Goal: Task Accomplishment & Management: Use online tool/utility

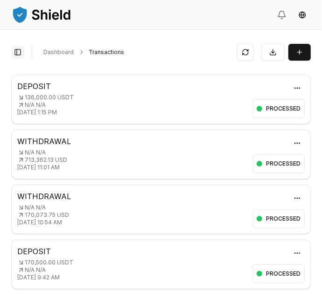
click at [17, 50] on button "Toggle Sidebar" at bounding box center [17, 52] width 13 height 13
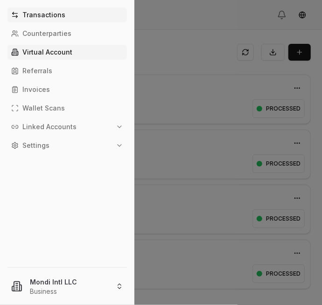
click at [56, 54] on p "Virtual Account" at bounding box center [47, 52] width 50 height 7
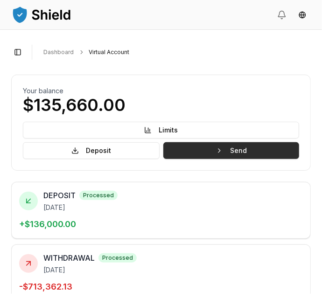
click at [249, 148] on button "Send" at bounding box center [231, 150] width 136 height 17
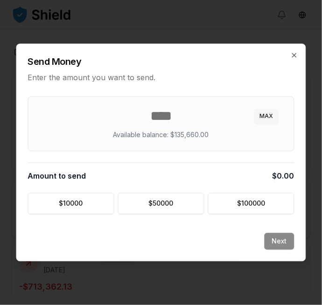
click at [270, 111] on button "MAX" at bounding box center [266, 116] width 25 height 15
type input "******"
click at [280, 238] on button "Next" at bounding box center [279, 241] width 30 height 17
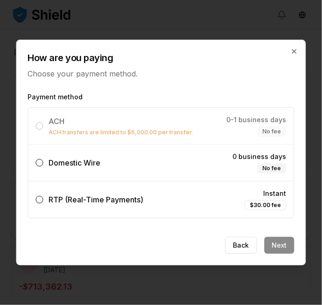
click at [49, 166] on span "Domestic Wire" at bounding box center [75, 162] width 52 height 9
click at [43, 166] on button "Domestic Wire 0 business days No fee" at bounding box center [39, 162] width 7 height 7
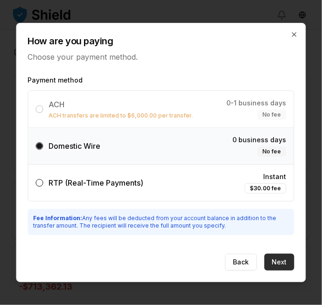
click at [289, 261] on button "Next" at bounding box center [279, 262] width 30 height 17
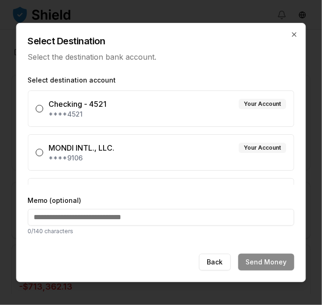
click at [41, 153] on button "MONDI INTL., LLC. Your Account ****9106" at bounding box center [39, 152] width 7 height 7
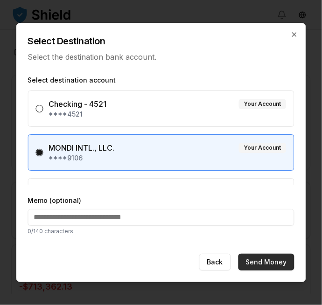
click at [273, 264] on button "Send Money" at bounding box center [266, 262] width 56 height 17
